Goal: Information Seeking & Learning: Find specific fact

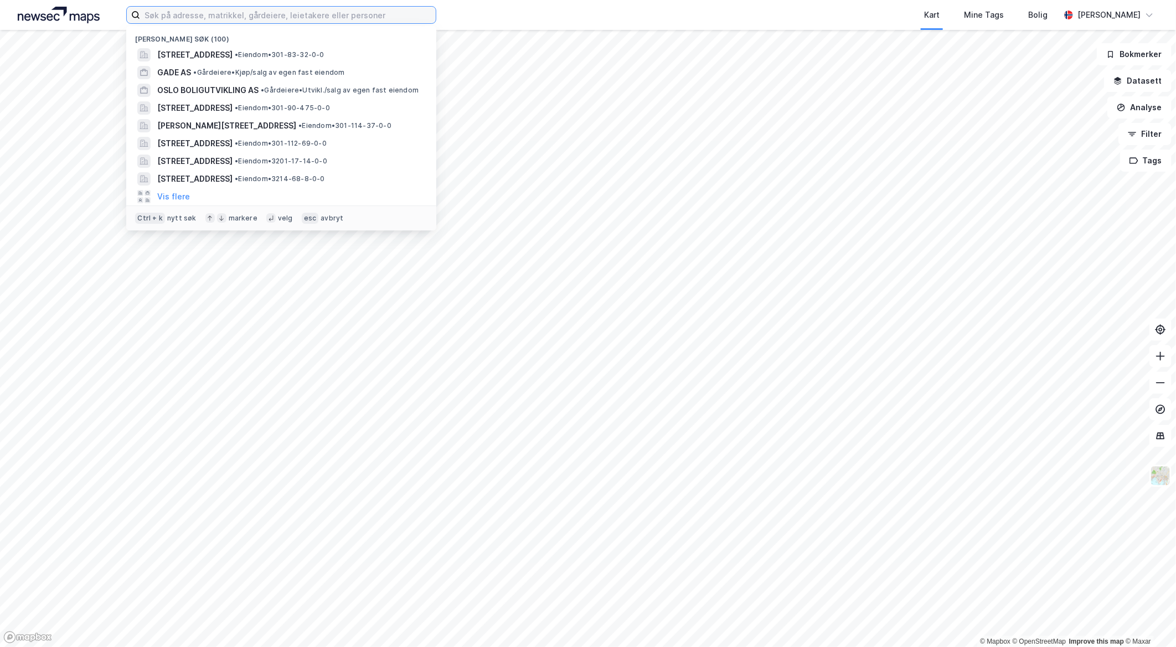
click at [306, 20] on input at bounding box center [288, 15] width 296 height 17
type input "hasleveien 10"
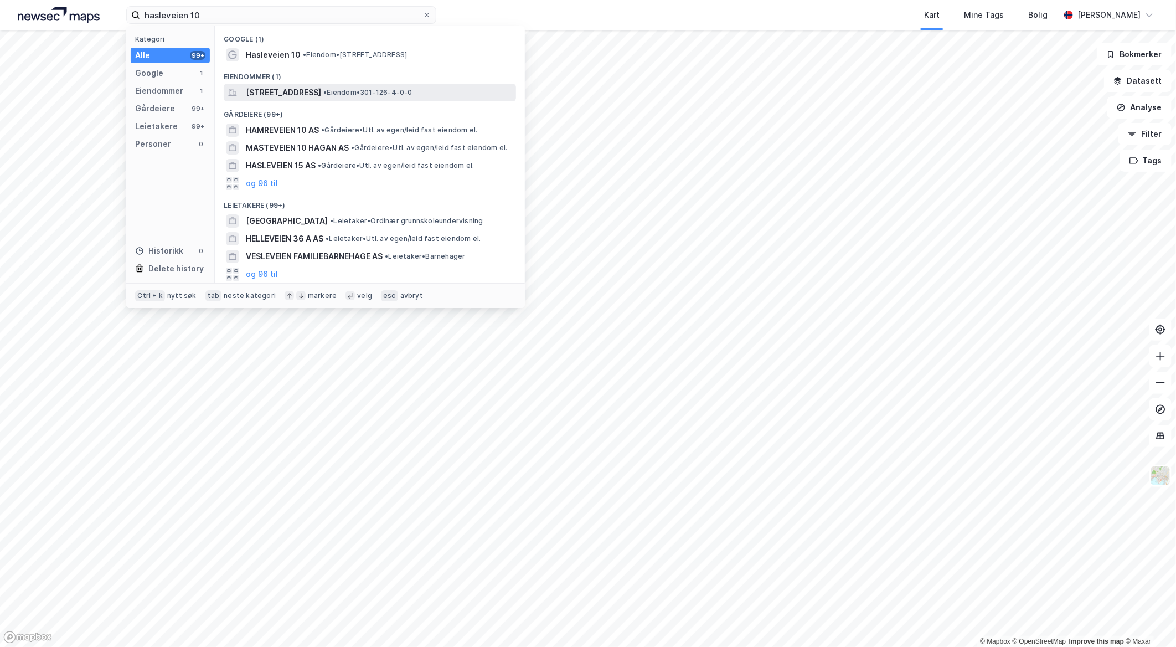
click at [300, 87] on span "[STREET_ADDRESS]" at bounding box center [283, 92] width 75 height 13
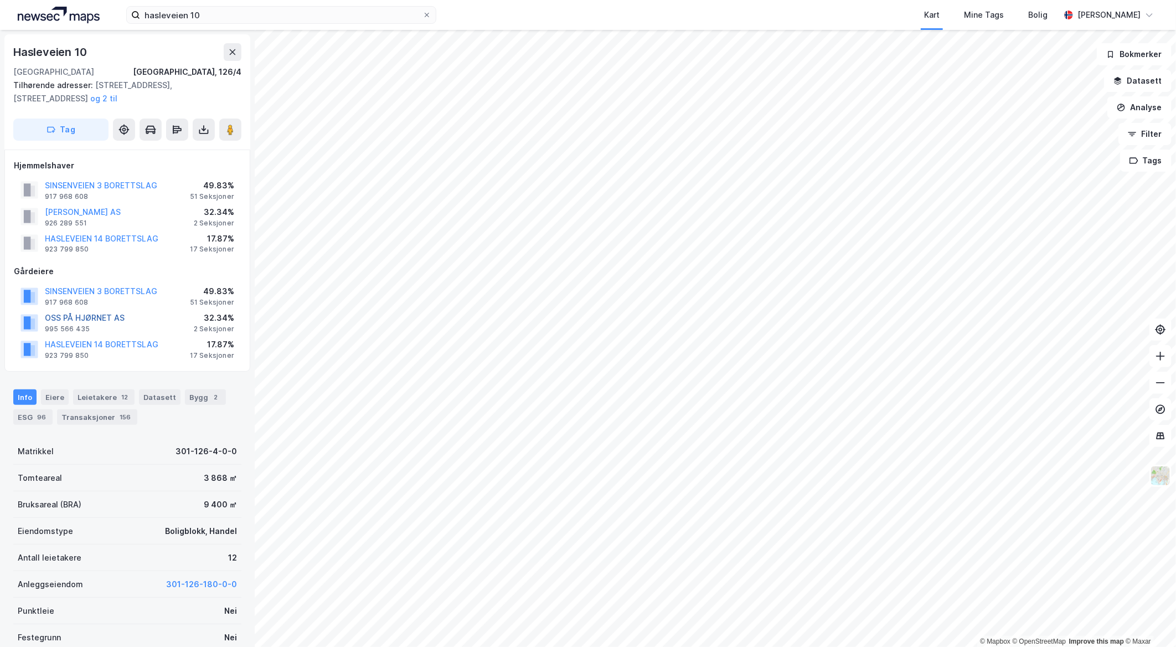
click at [0, 0] on button "OSS PÅ HJØRNET AS" at bounding box center [0, 0] width 0 height 0
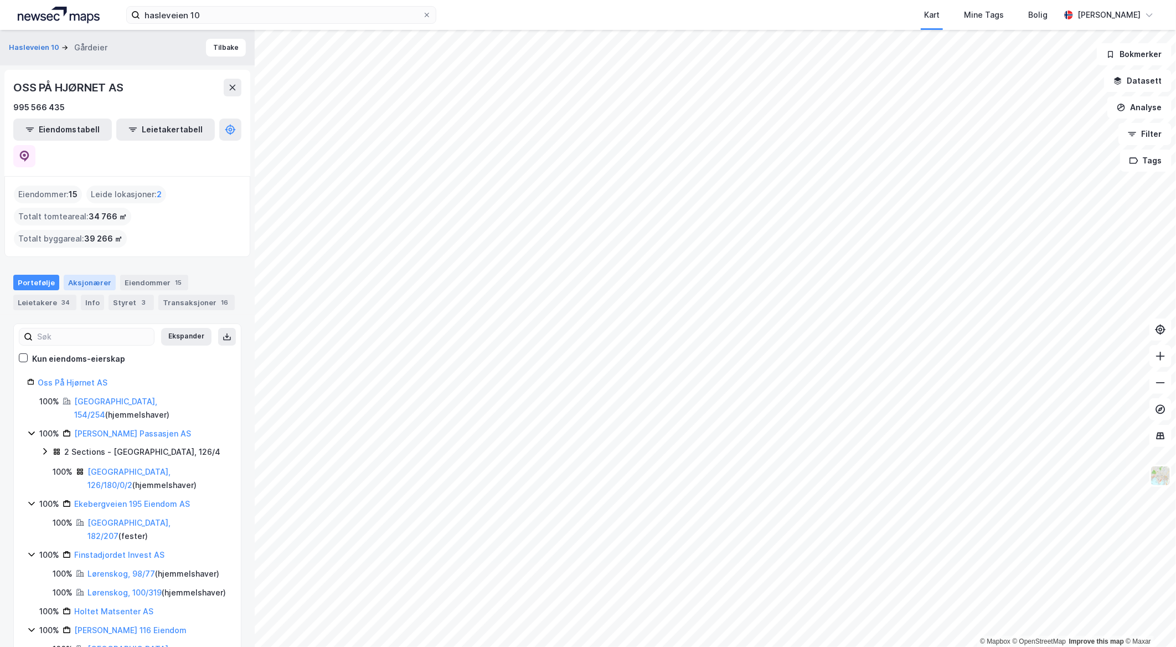
click at [94, 275] on div "Aksjonærer" at bounding box center [90, 283] width 52 height 16
